Goal: Task Accomplishment & Management: Manage account settings

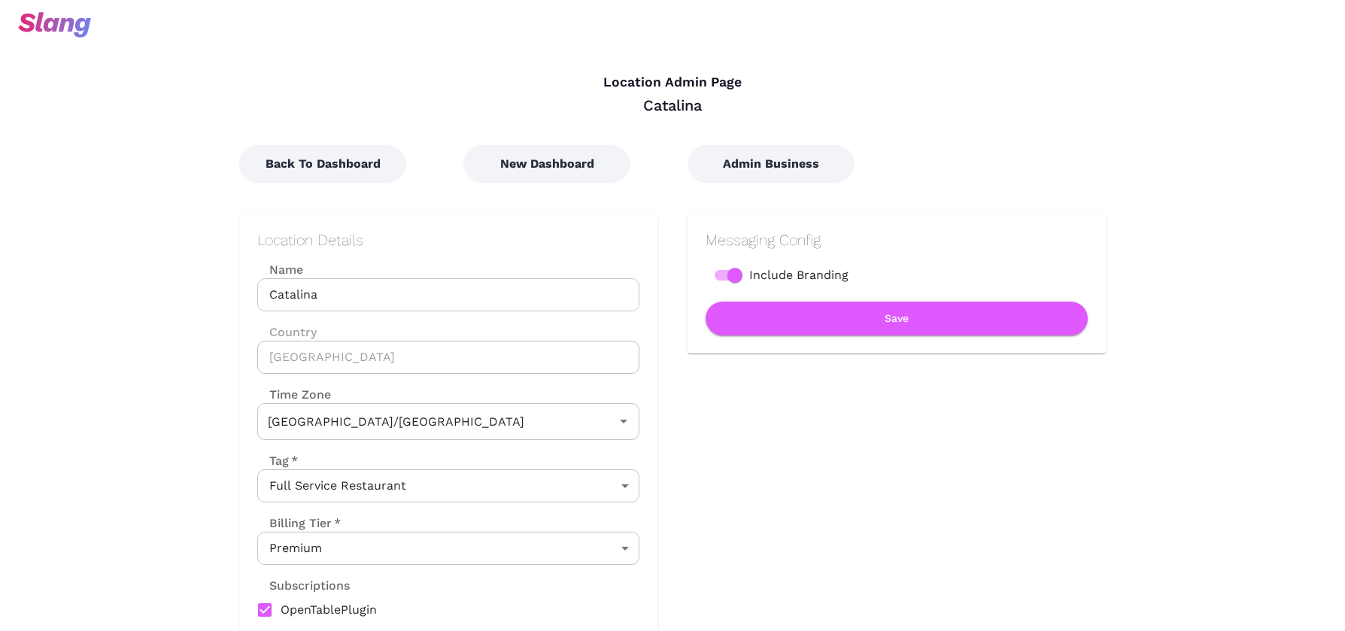
type input "Australian EDT ([GEOGRAPHIC_DATA])"
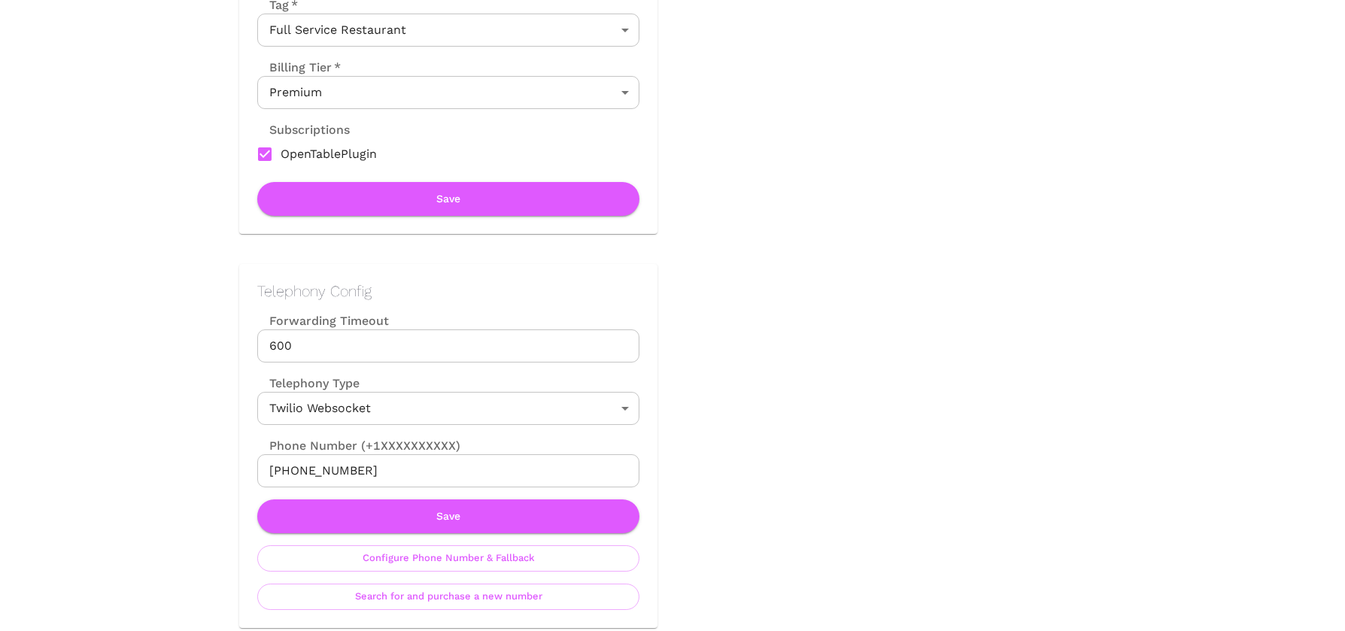
scroll to position [473, 0]
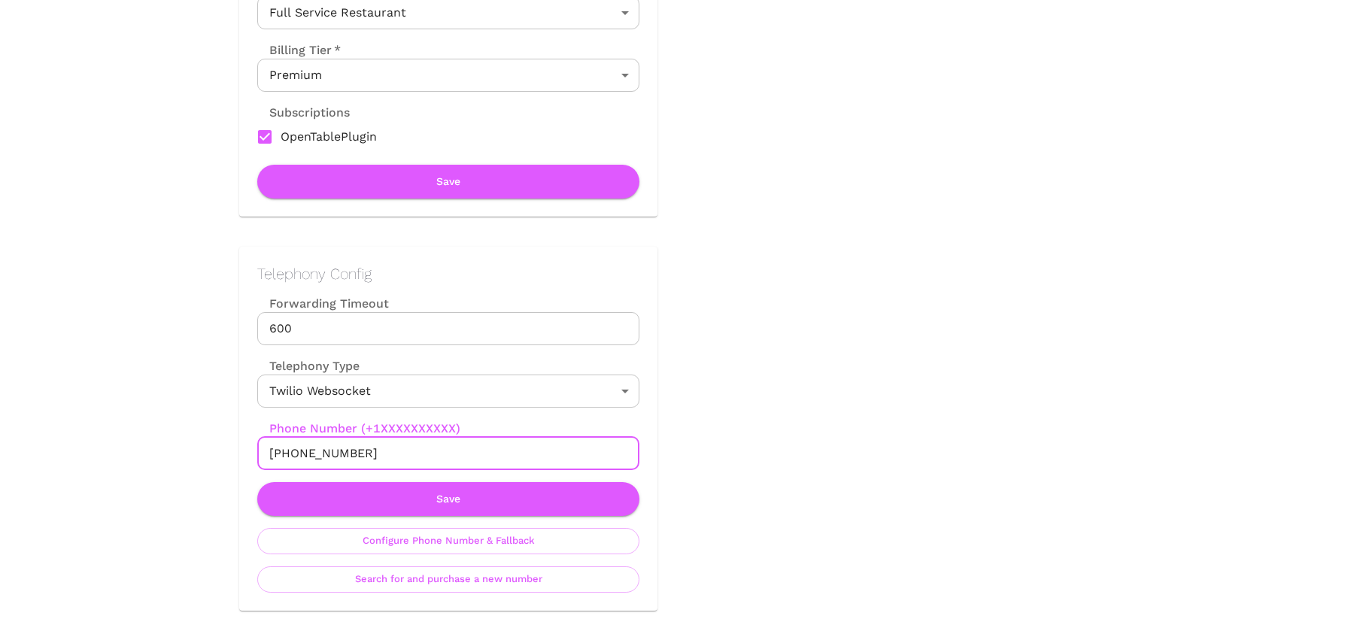
click at [270, 454] on input "[PHONE_NUMBER]" at bounding box center [448, 453] width 382 height 33
drag, startPoint x: 293, startPoint y: 453, endPoint x: 357, endPoint y: 454, distance: 63.9
click at [357, 454] on input "[PHONE_NUMBER]" at bounding box center [448, 453] width 382 height 33
